Goal: Task Accomplishment & Management: Use online tool/utility

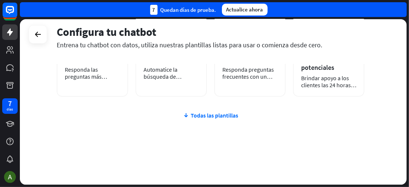
scroll to position [179, 0]
click at [215, 113] on font "Todas las plantillas" at bounding box center [215, 115] width 48 height 7
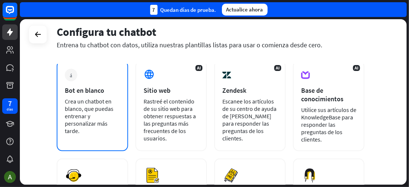
scroll to position [37, 0]
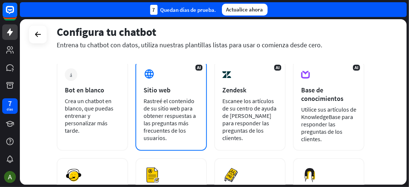
click at [159, 137] on font "Rastreé el contenido de su sitio web para obtener respuestas a las preguntas má…" at bounding box center [170, 119] width 52 height 44
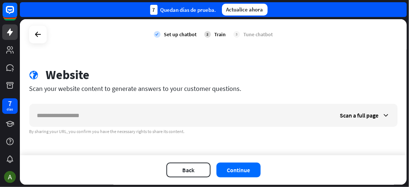
scroll to position [3, 0]
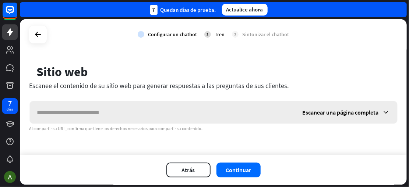
click at [73, 108] on input "text" at bounding box center [163, 112] width 266 height 22
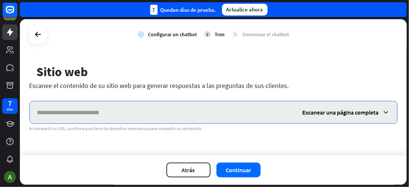
click at [117, 108] on input "text" at bounding box center [163, 112] width 266 height 22
paste input "**********"
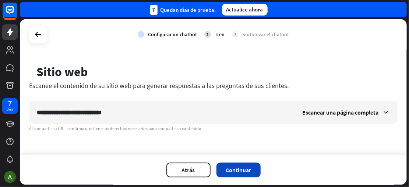
click at [233, 170] on font "Continuar" at bounding box center [238, 169] width 25 height 7
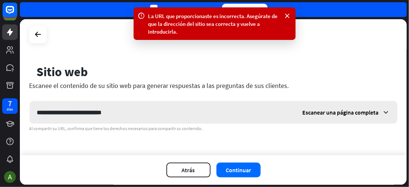
click at [370, 110] on font "Escanear una página completa" at bounding box center [341, 111] width 76 height 7
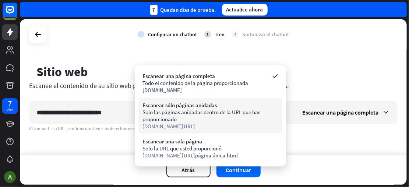
click at [142, 119] on div "Escanear sólo páginas anidadas Solo las páginas anidadas dentro de la URL que h…" at bounding box center [211, 115] width 144 height 35
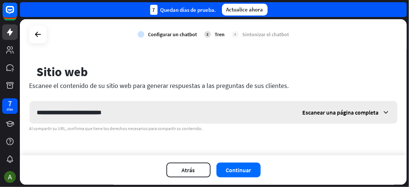
click at [341, 108] on font "Escanear una página completa" at bounding box center [341, 111] width 76 height 7
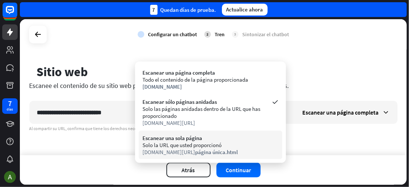
click at [160, 153] on font "[DOMAIN_NAME][URL]" at bounding box center [169, 151] width 53 height 7
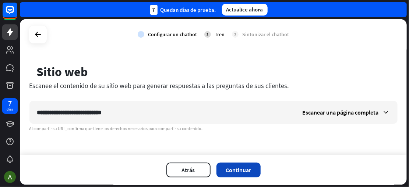
click at [231, 165] on button "Continuar" at bounding box center [239, 169] width 44 height 15
click at [237, 171] on font "Continuar" at bounding box center [238, 169] width 25 height 7
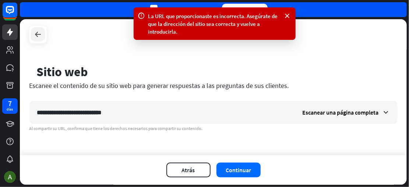
click at [36, 36] on icon at bounding box center [38, 34] width 9 height 9
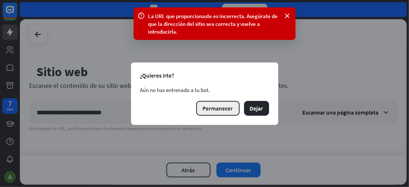
click at [226, 105] on font "Permanecer" at bounding box center [218, 107] width 30 height 7
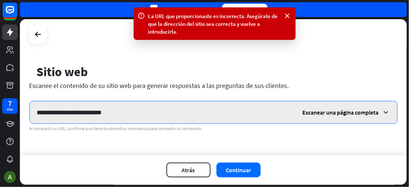
click at [197, 107] on input "**********" at bounding box center [163, 112] width 266 height 22
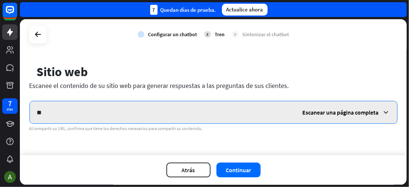
type input "*"
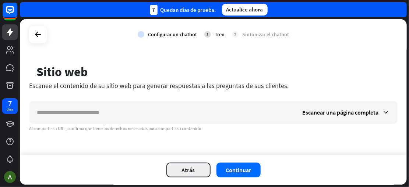
click at [193, 171] on font "Atrás" at bounding box center [188, 169] width 13 height 7
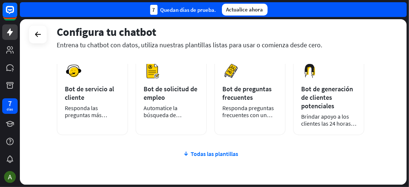
scroll to position [141, 0]
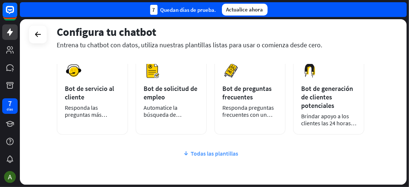
click at [216, 152] on font "Todas las plantillas" at bounding box center [215, 152] width 48 height 7
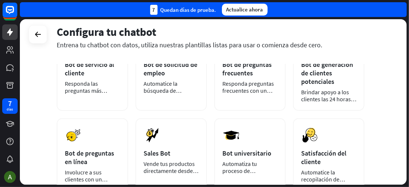
scroll to position [0, 0]
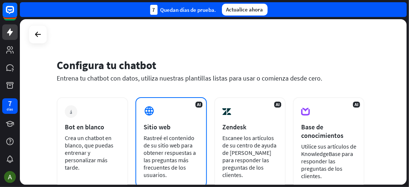
click at [181, 150] on font "Rastreé el contenido de su sitio web para obtener respuestas a las preguntas má…" at bounding box center [170, 156] width 52 height 44
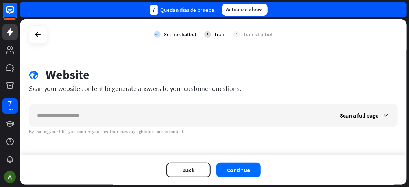
scroll to position [3, 0]
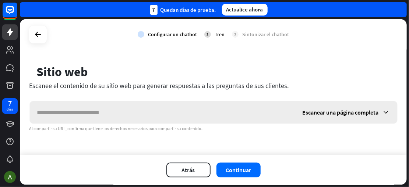
click at [316, 113] on font "Escanear una página completa" at bounding box center [341, 111] width 76 height 7
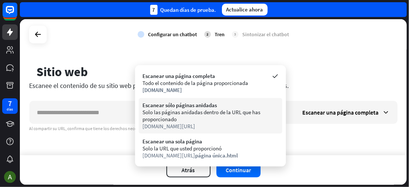
click at [151, 109] on font "Solo las páginas anidadas dentro de la URL que has proporcionado" at bounding box center [202, 115] width 118 height 14
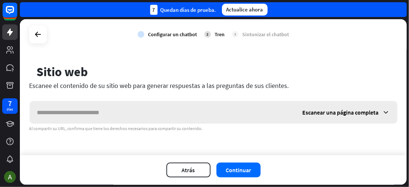
click at [320, 110] on font "Escanear una página completa" at bounding box center [341, 111] width 76 height 7
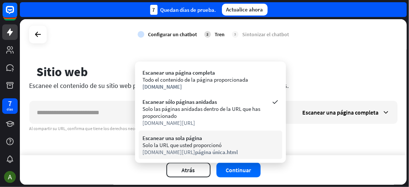
click at [214, 137] on div "Escanear una sola página" at bounding box center [211, 137] width 136 height 7
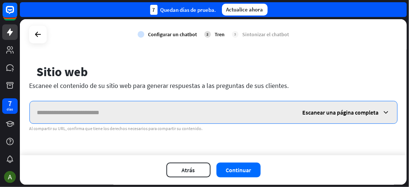
paste input "**********"
type input "**********"
click at [236, 107] on input "**********" at bounding box center [163, 112] width 266 height 22
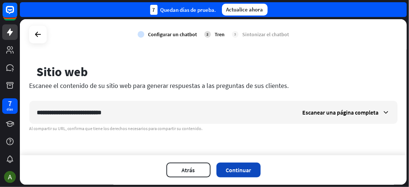
click at [243, 169] on font "Continuar" at bounding box center [238, 169] width 25 height 7
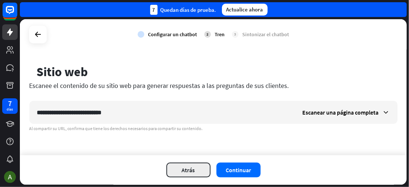
click at [205, 176] on button "Atrás" at bounding box center [189, 169] width 44 height 15
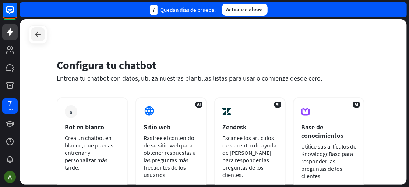
click at [32, 36] on div at bounding box center [38, 34] width 14 height 14
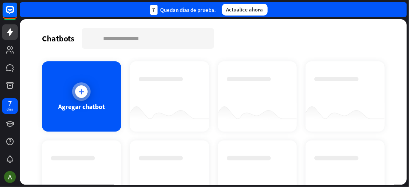
click at [99, 106] on font "Agregar chatbot" at bounding box center [81, 106] width 47 height 8
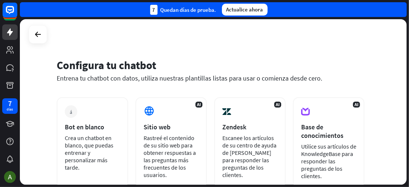
click at [99, 106] on div "más Bot en blanco Crea un chatbot en blanco, que puedas entrenar y personalizar…" at bounding box center [93, 142] width 72 height 90
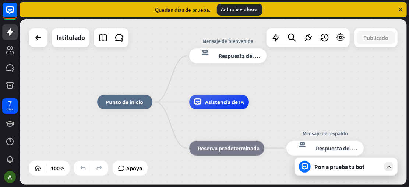
click at [351, 158] on div "Pon a prueba tu bot" at bounding box center [346, 166] width 103 height 18
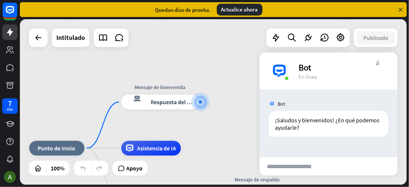
click at [289, 166] on input "text" at bounding box center [296, 166] width 72 height 18
type input "****"
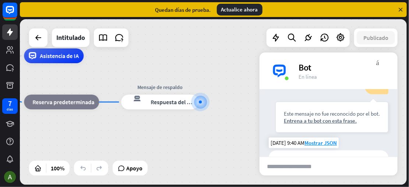
scroll to position [116, 0]
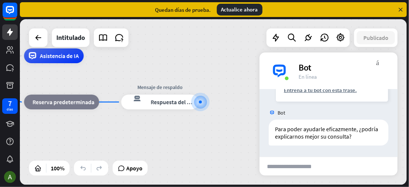
click at [317, 165] on input "text" at bounding box center [296, 166] width 72 height 18
type input "**********"
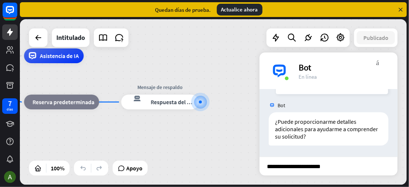
scroll to position [0, 5]
type input "**********"
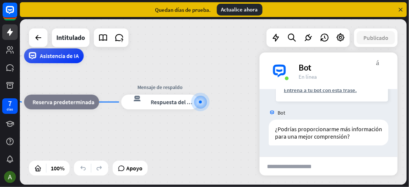
scroll to position [373, 0]
click at [295, 145] on div "¿Podrías proporcionarme más información para una mejor comprensión?" at bounding box center [329, 132] width 120 height 26
click at [85, 109] on div "Editar nombre más_amarillo más bloque_de_retroceso Reserva predeterminada" at bounding box center [61, 101] width 75 height 15
click at [84, 109] on div "Editar nombre más_amarillo más bloque_de_retroceso Reserva predeterminada" at bounding box center [61, 101] width 75 height 15
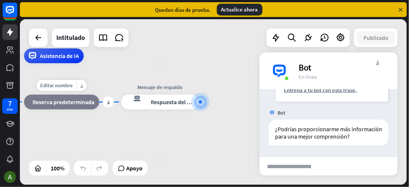
click at [84, 109] on div "Editar nombre más_amarillo más bloque_de_retroceso Reserva predeterminada" at bounding box center [61, 101] width 75 height 15
